Goal: Task Accomplishment & Management: Use online tool/utility

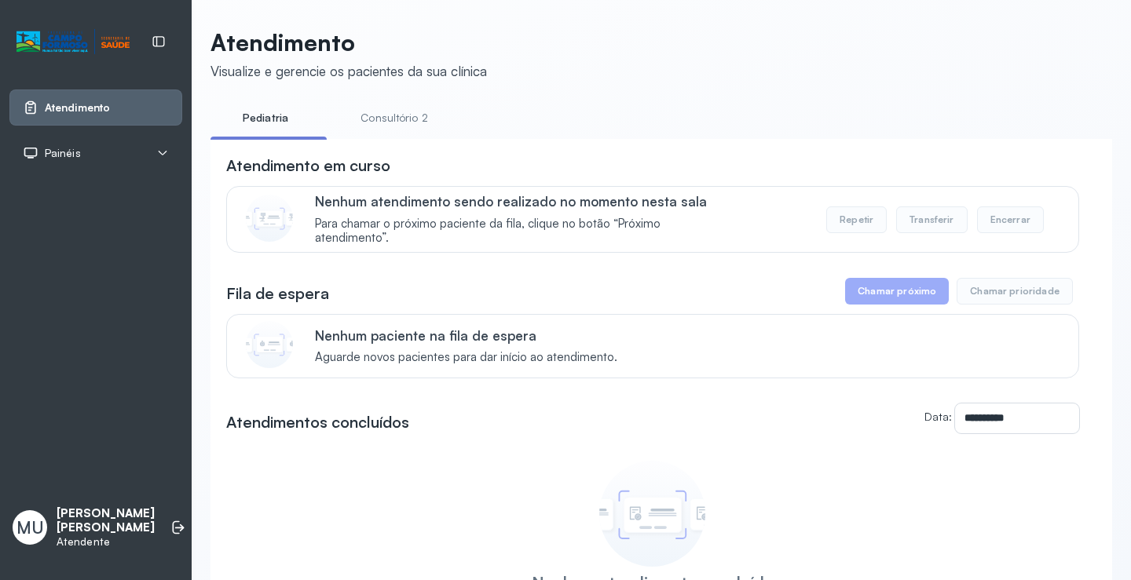
click at [899, 295] on button "Chamar próximo" at bounding box center [897, 291] width 104 height 27
drag, startPoint x: 412, startPoint y: 109, endPoint x: 386, endPoint y: 109, distance: 25.1
click at [411, 109] on link "Consultório 2" at bounding box center [394, 118] width 110 height 26
click at [254, 115] on link "Pediatria" at bounding box center [265, 118] width 110 height 26
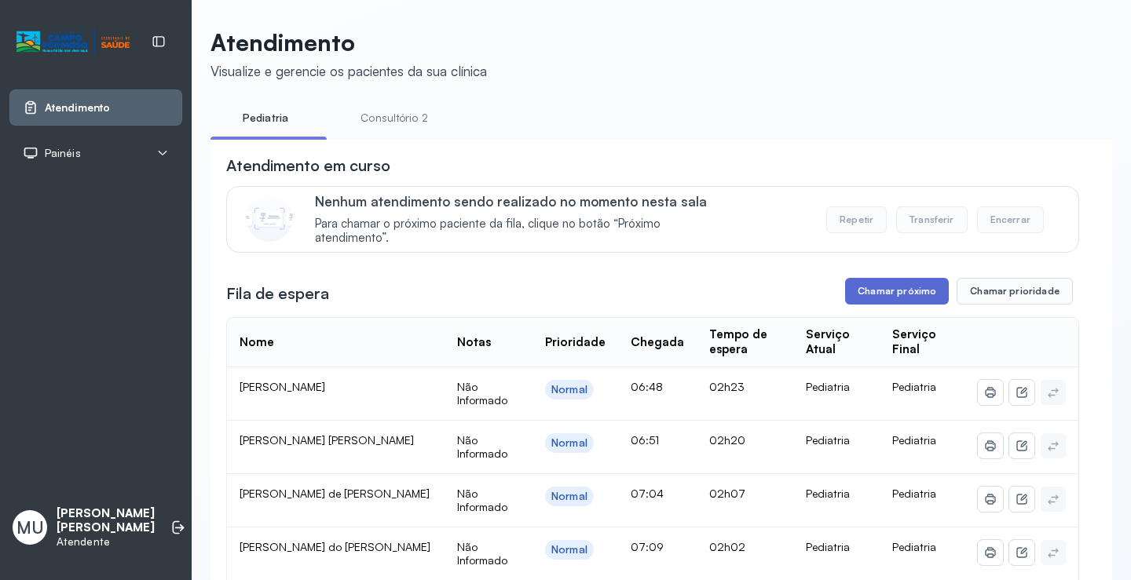
click at [896, 289] on button "Chamar próximo" at bounding box center [897, 291] width 104 height 27
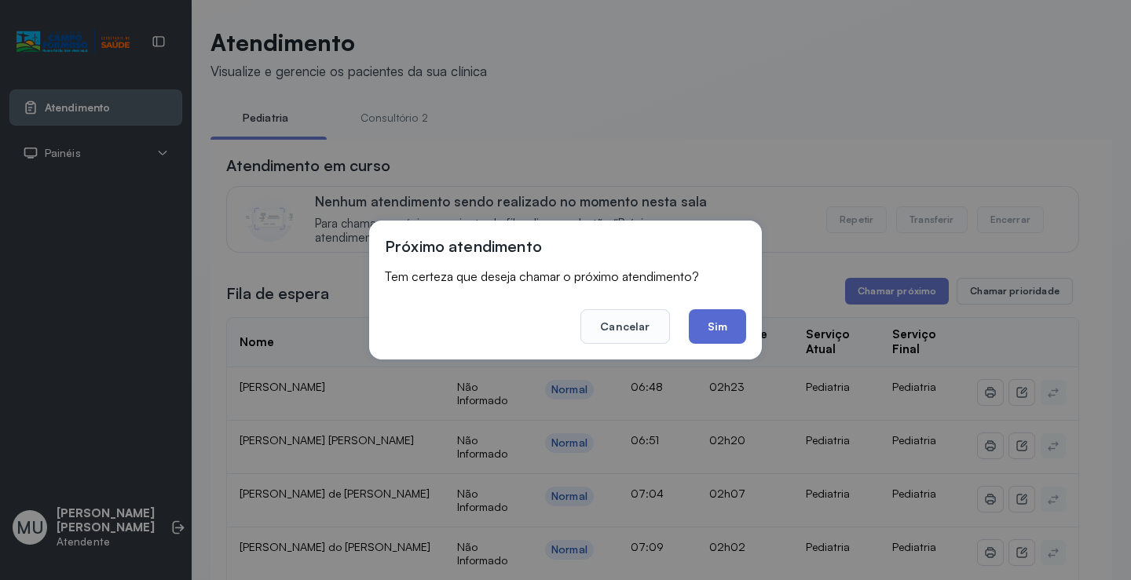
click at [708, 321] on button "Sim" at bounding box center [717, 326] width 57 height 35
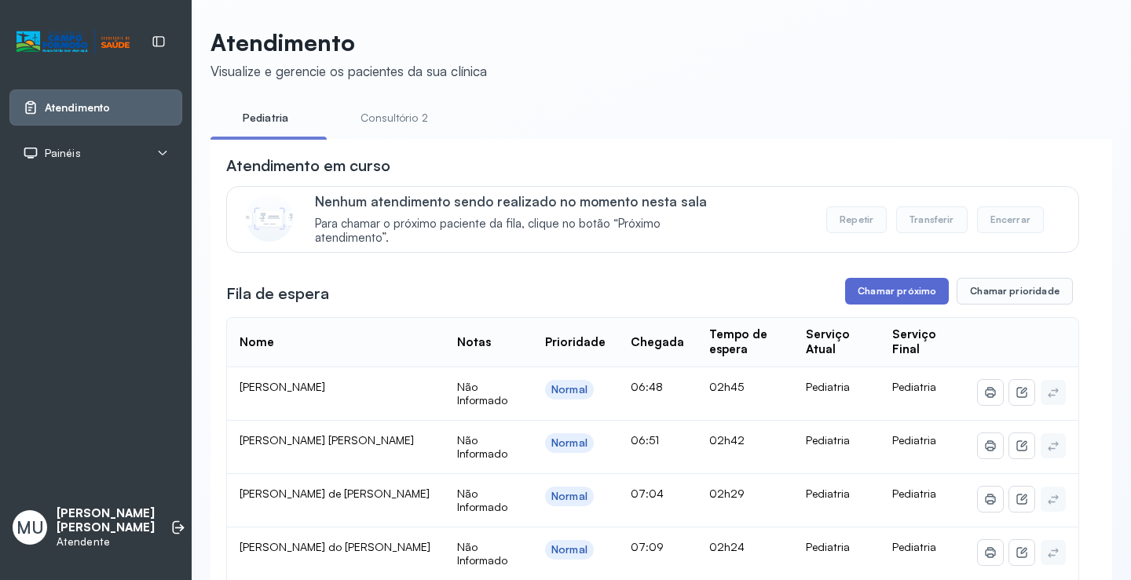
click at [896, 290] on button "Chamar próximo" at bounding box center [897, 291] width 104 height 27
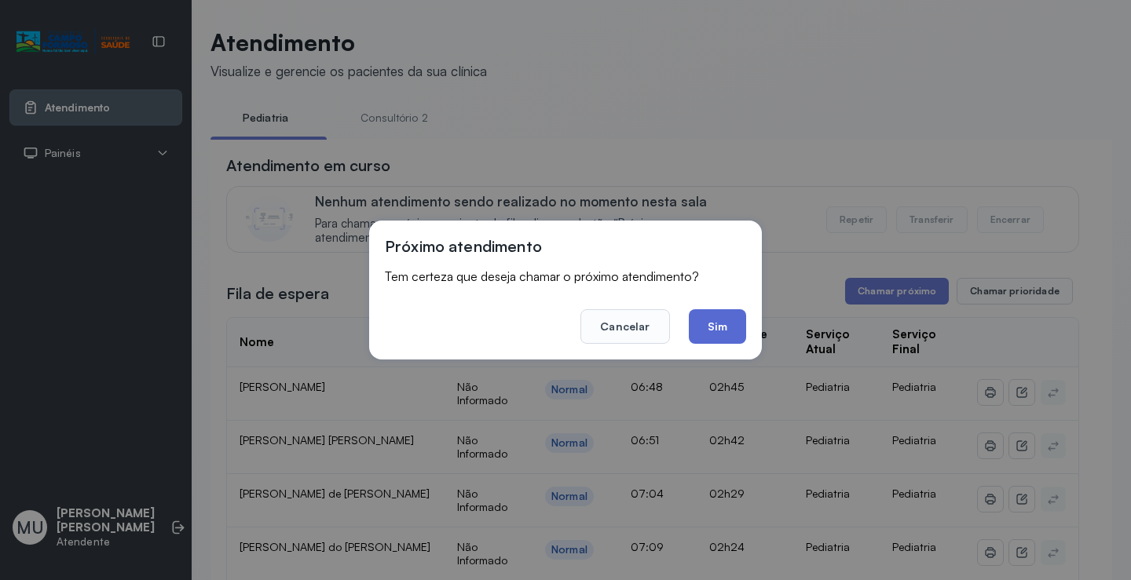
click at [723, 325] on button "Sim" at bounding box center [717, 326] width 57 height 35
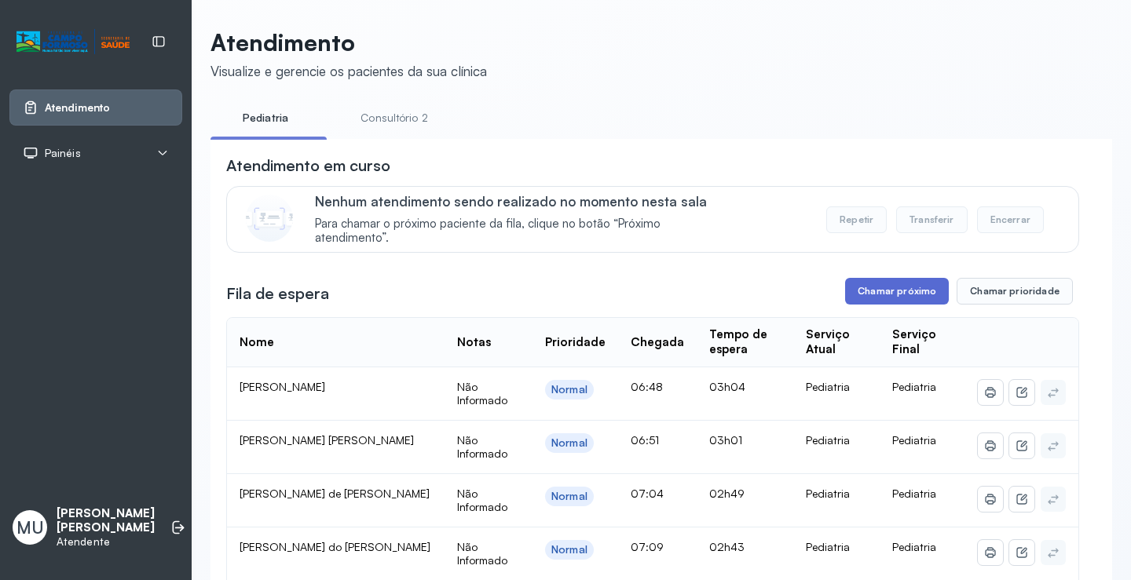
click at [856, 305] on button "Chamar próximo" at bounding box center [897, 291] width 104 height 27
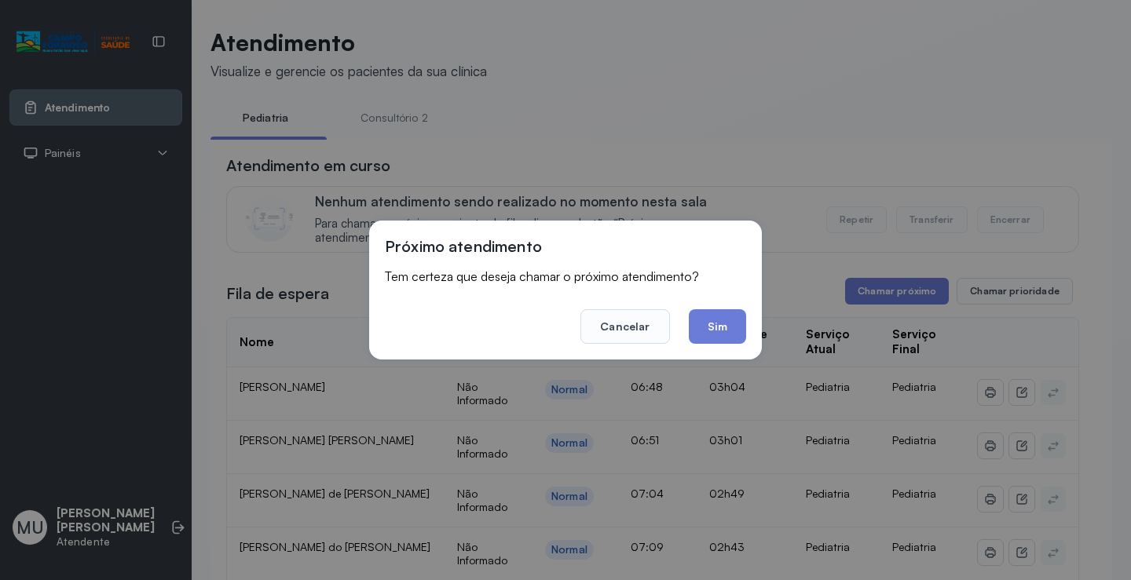
click at [719, 325] on button "Sim" at bounding box center [717, 326] width 57 height 35
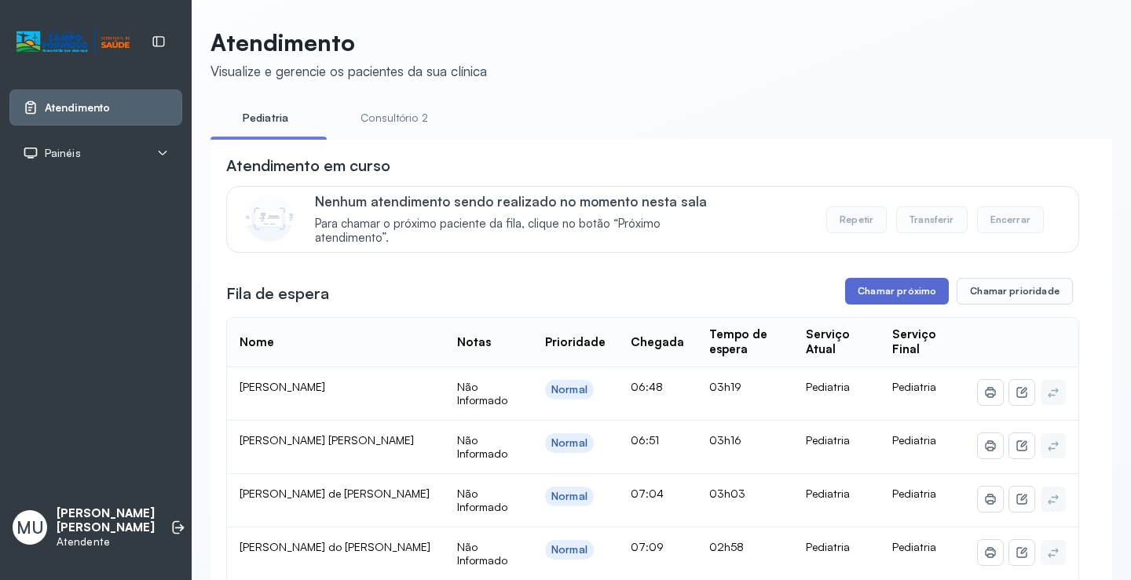
click at [915, 298] on button "Chamar próximo" at bounding box center [897, 291] width 104 height 27
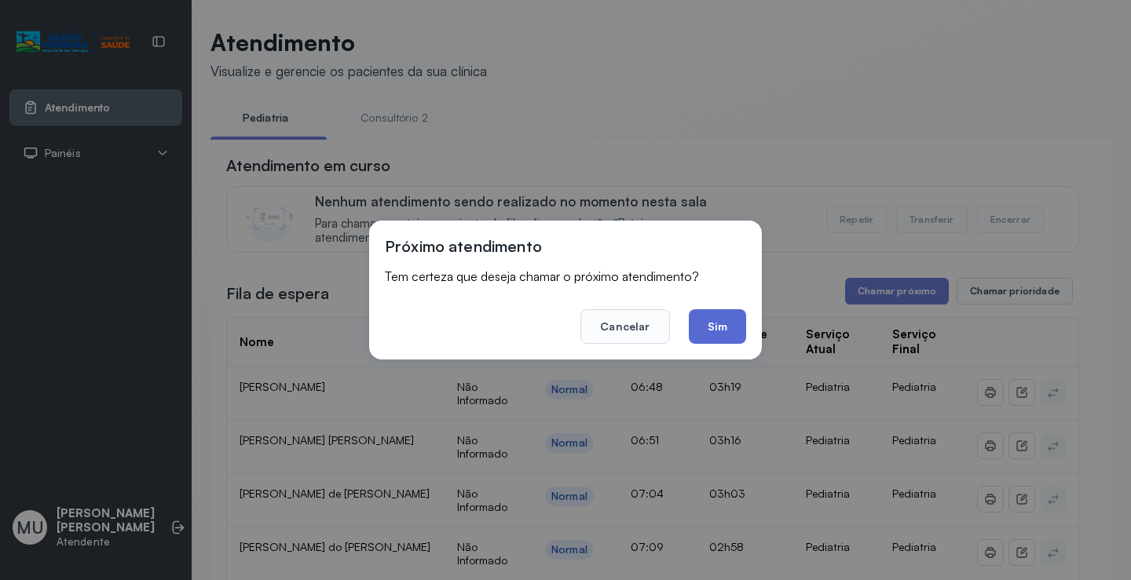
click at [741, 319] on button "Sim" at bounding box center [717, 326] width 57 height 35
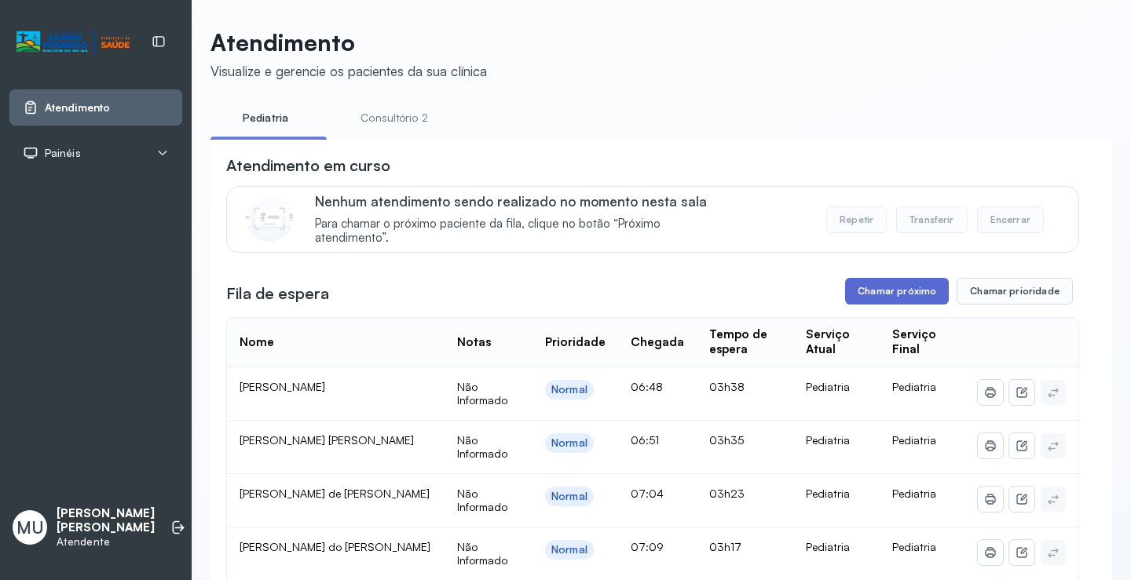
click at [874, 291] on button "Chamar próximo" at bounding box center [897, 291] width 104 height 27
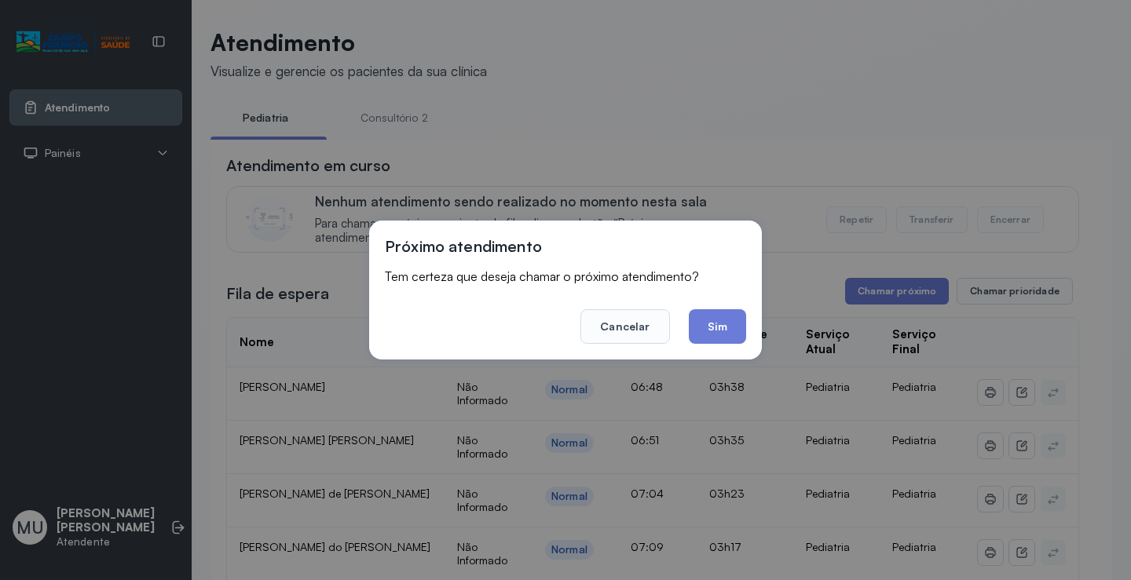
click at [723, 338] on button "Sim" at bounding box center [717, 326] width 57 height 35
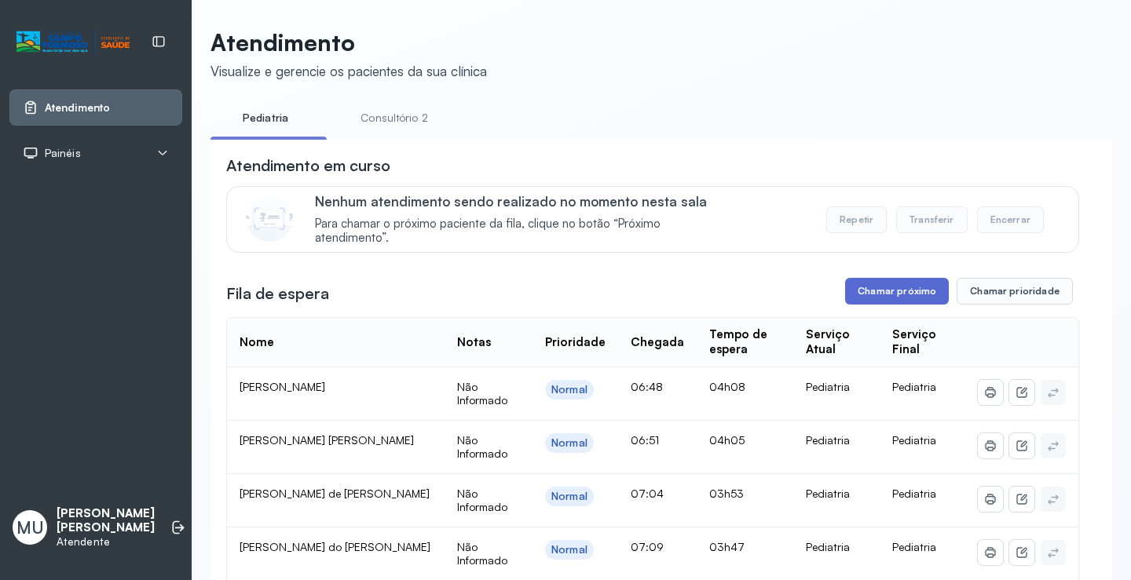
click at [878, 299] on button "Chamar próximo" at bounding box center [897, 291] width 104 height 27
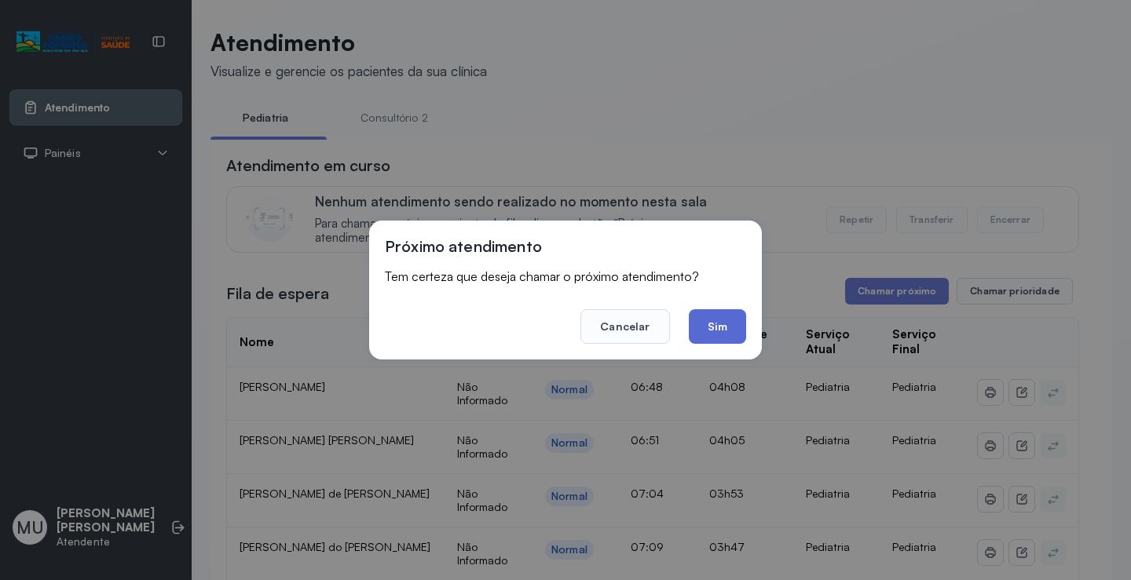
click at [728, 328] on button "Sim" at bounding box center [717, 326] width 57 height 35
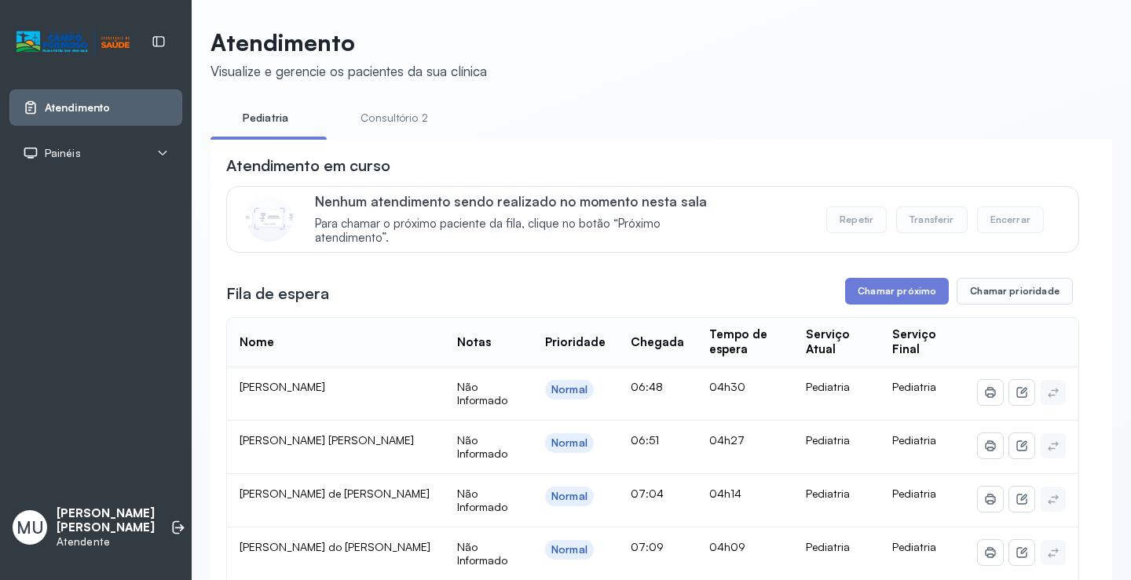
click at [887, 302] on button "Chamar próximo" at bounding box center [897, 291] width 104 height 27
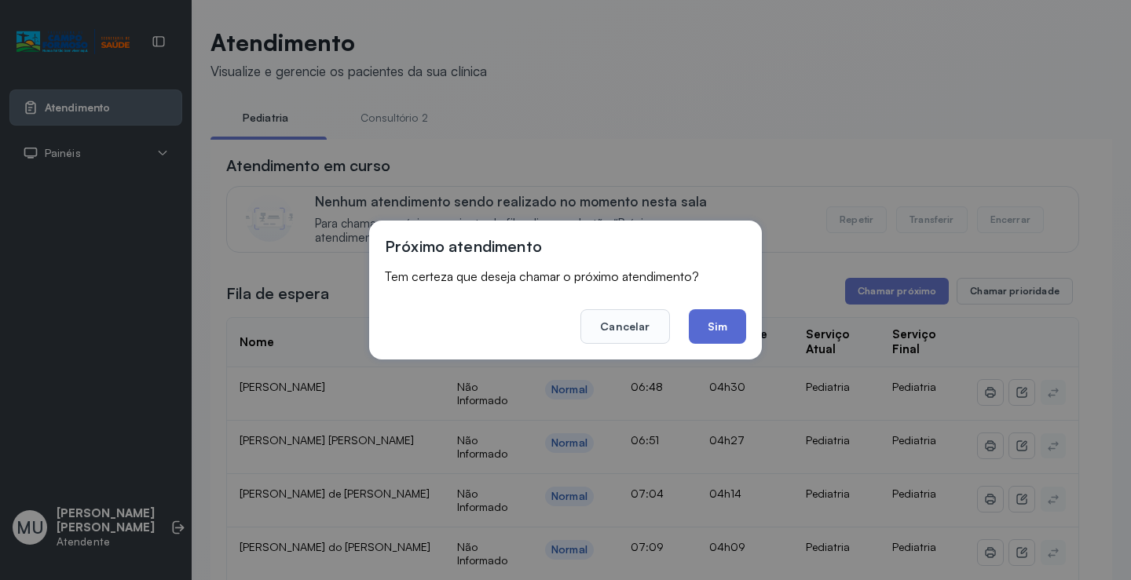
click at [728, 325] on button "Sim" at bounding box center [717, 326] width 57 height 35
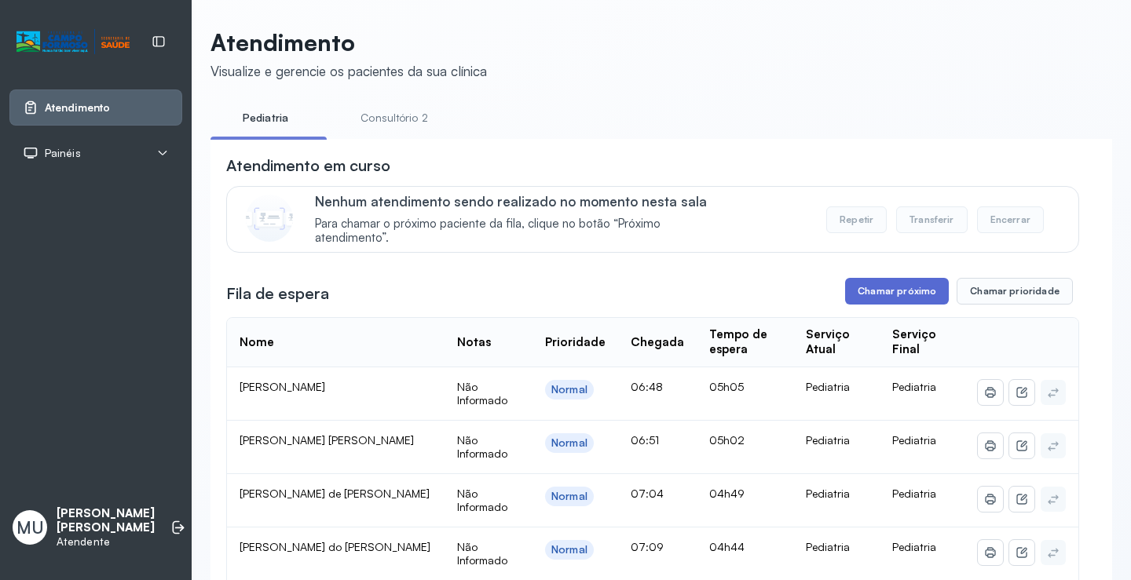
click at [906, 289] on button "Chamar próximo" at bounding box center [897, 291] width 104 height 27
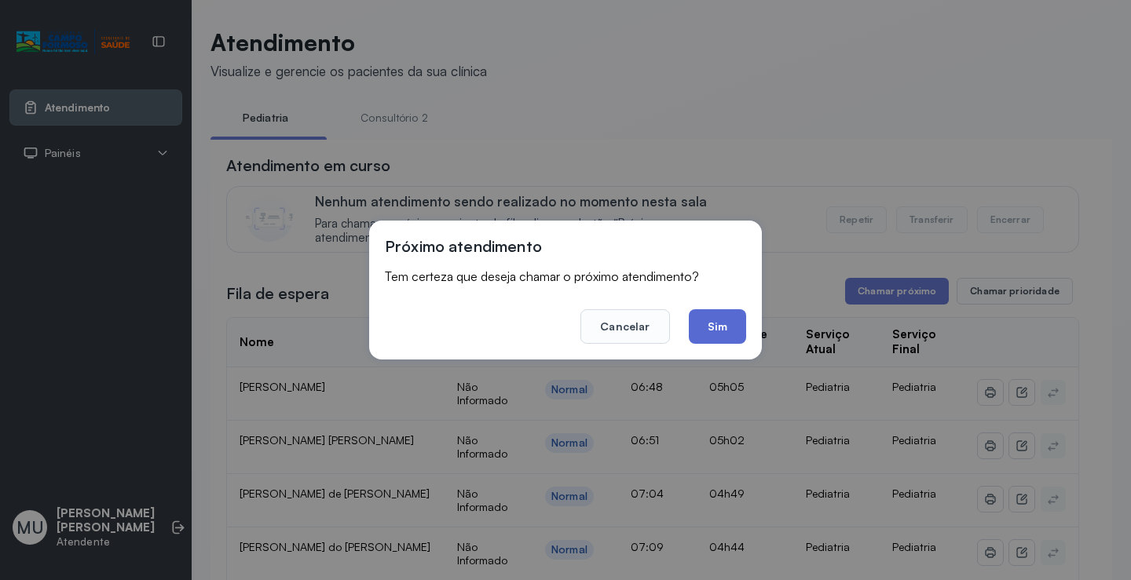
click at [714, 328] on button "Sim" at bounding box center [717, 326] width 57 height 35
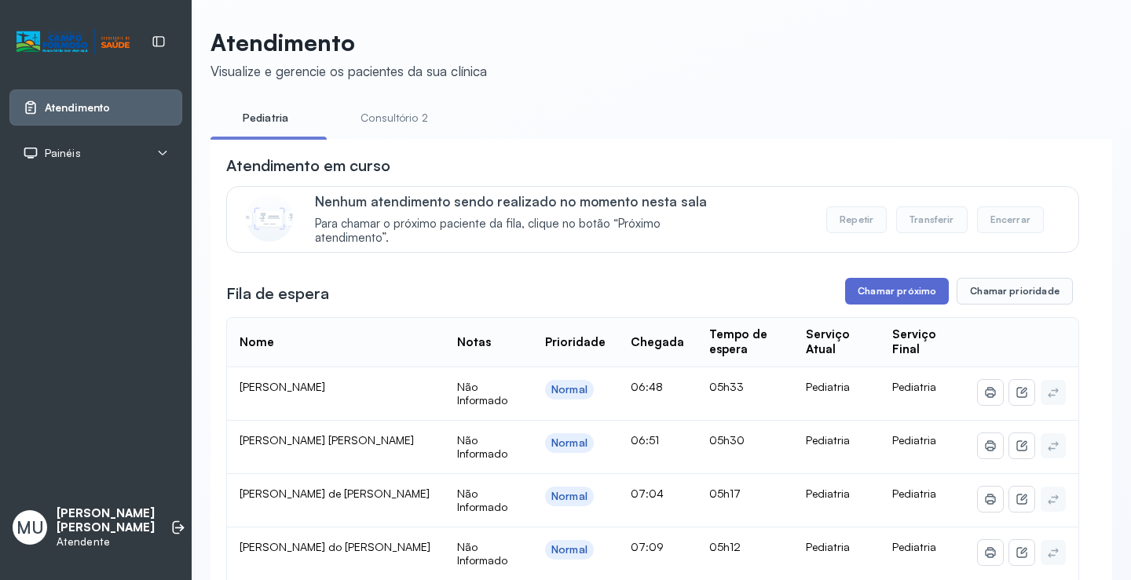
click at [899, 288] on button "Chamar próximo" at bounding box center [897, 291] width 104 height 27
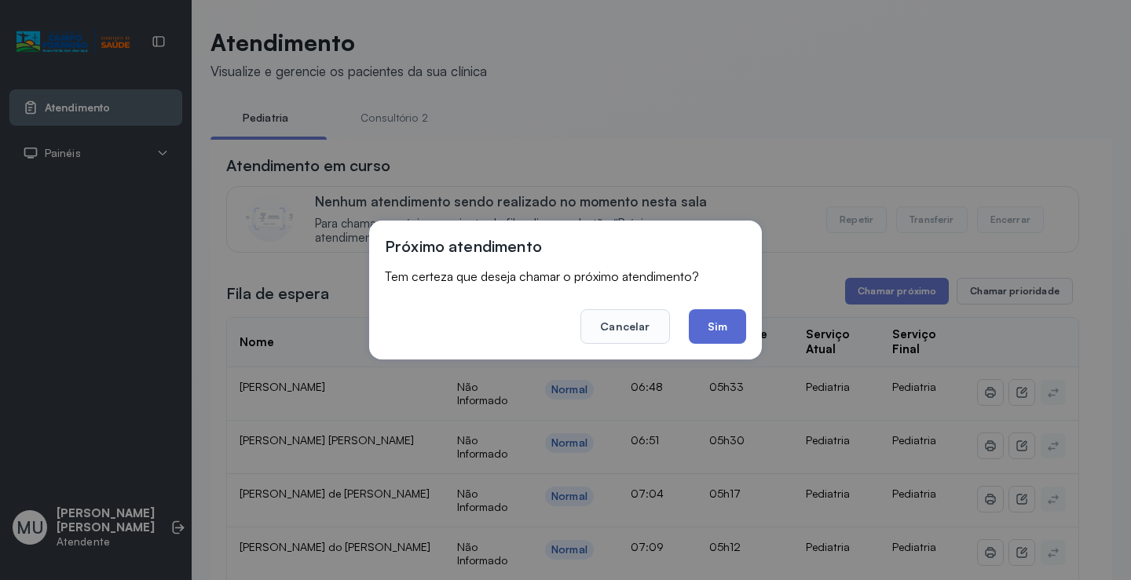
click at [723, 314] on button "Sim" at bounding box center [717, 326] width 57 height 35
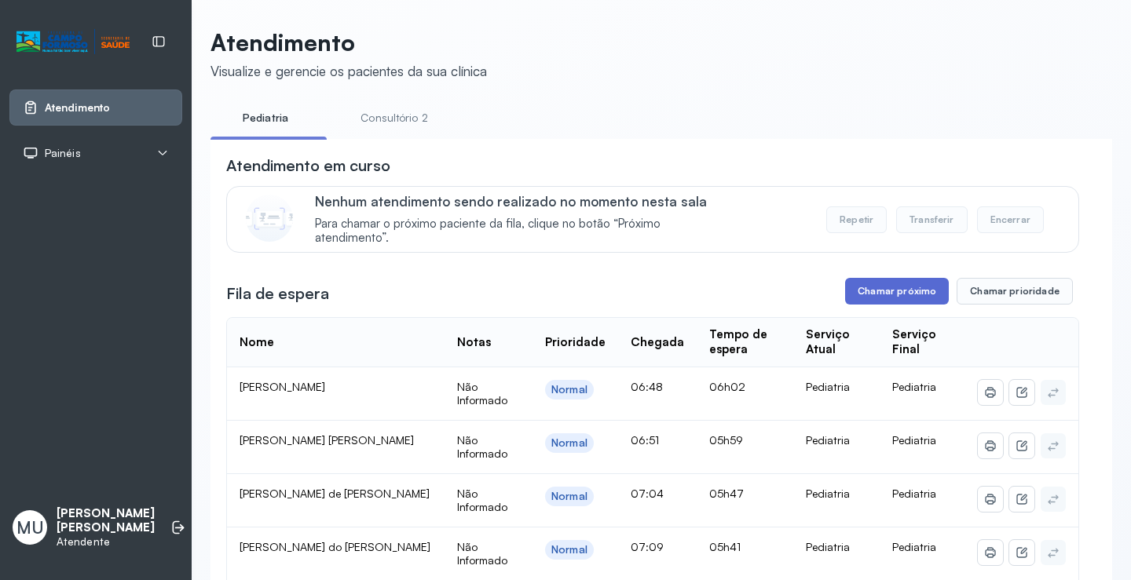
click at [915, 295] on button "Chamar próximo" at bounding box center [897, 291] width 104 height 27
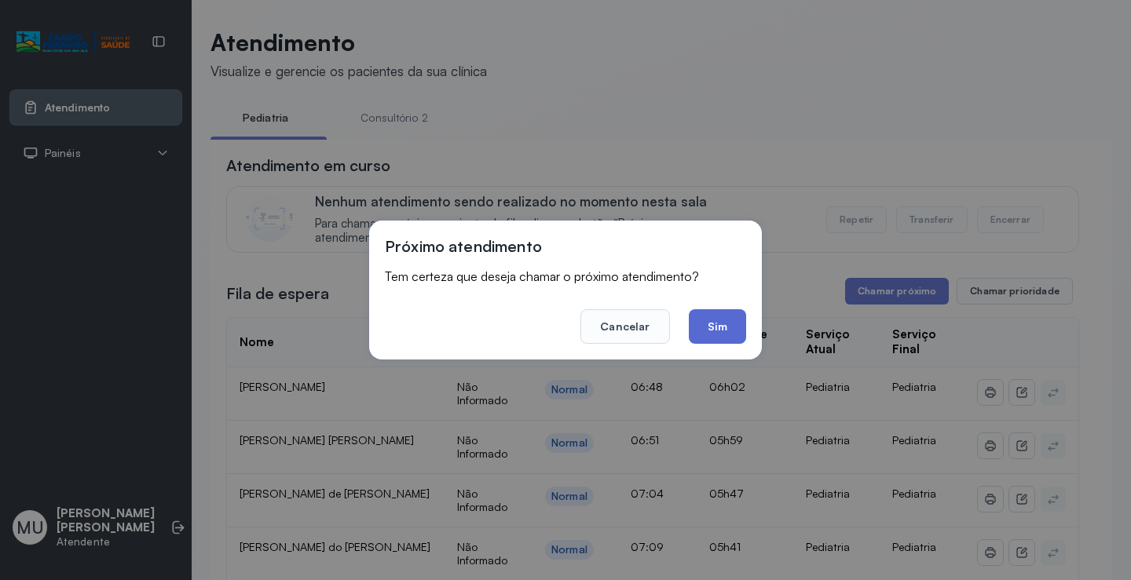
click at [730, 326] on button "Sim" at bounding box center [717, 326] width 57 height 35
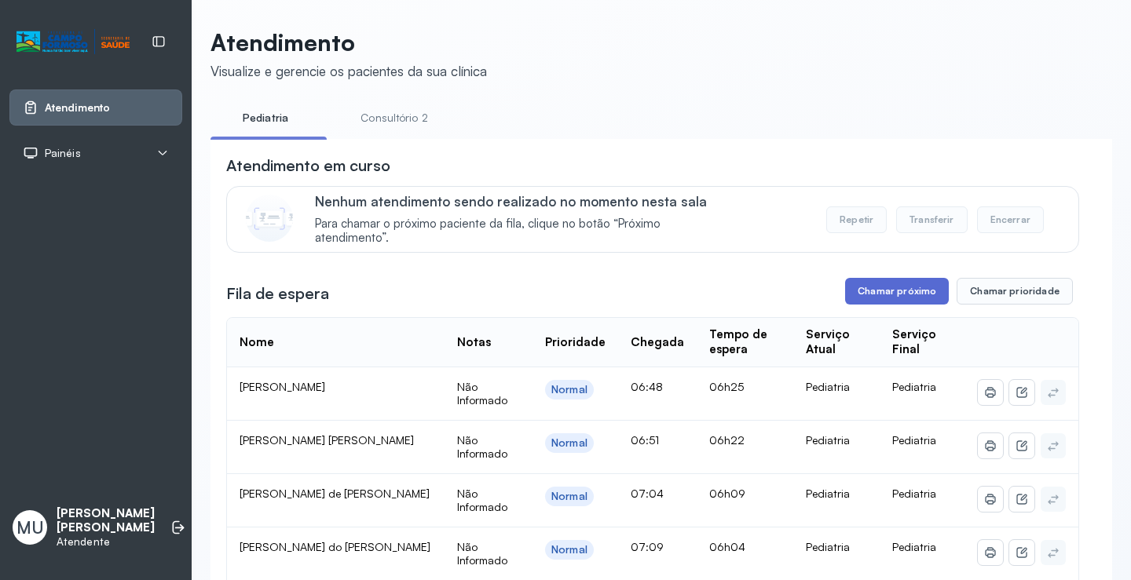
click at [857, 299] on button "Chamar próximo" at bounding box center [897, 291] width 104 height 27
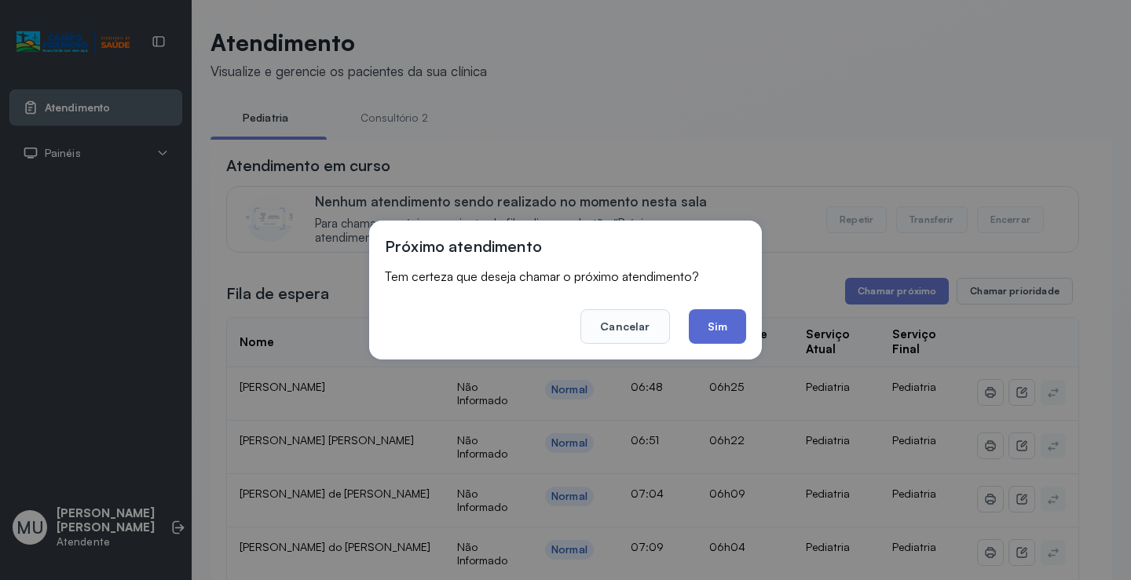
click at [725, 335] on button "Sim" at bounding box center [717, 326] width 57 height 35
